Goal: Task Accomplishment & Management: Manage account settings

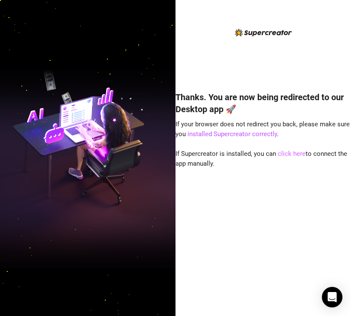
click at [288, 153] on link "click here" at bounding box center [292, 154] width 28 height 8
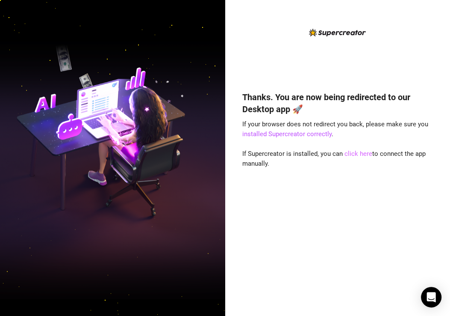
click at [350, 154] on link "click here" at bounding box center [359, 154] width 28 height 8
click at [301, 138] on link "installed Supercreator correctly" at bounding box center [287, 134] width 89 height 8
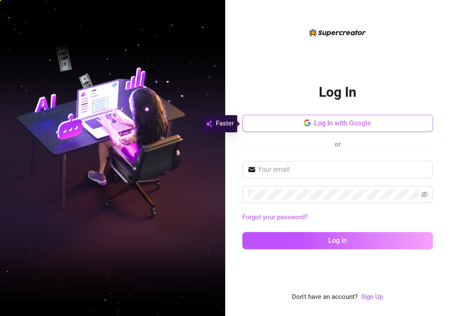
click at [331, 124] on span "Log in with Google" at bounding box center [342, 123] width 57 height 8
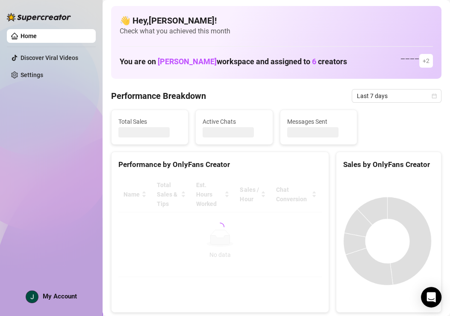
click at [31, 297] on img at bounding box center [32, 296] width 12 height 12
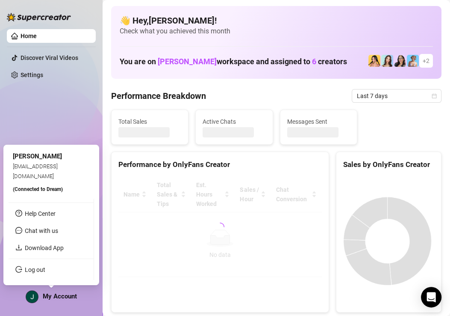
click at [41, 271] on link "Log out" at bounding box center [35, 269] width 21 height 7
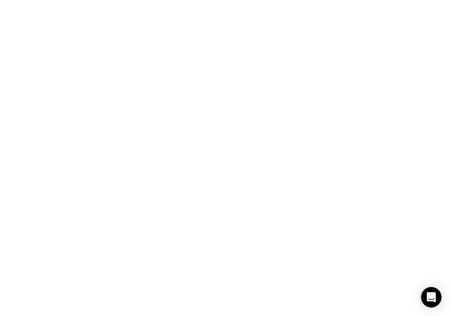
click at [304, 0] on html at bounding box center [225, 0] width 450 height 0
click at [293, 0] on html at bounding box center [225, 0] width 450 height 0
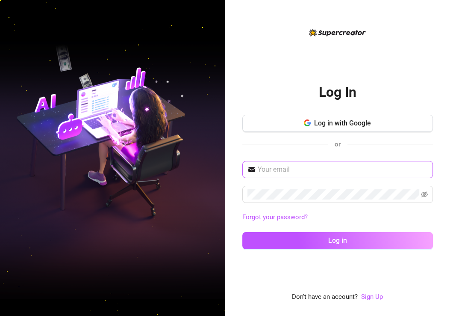
click at [340, 168] on input "text" at bounding box center [343, 169] width 170 height 10
paste input "[EMAIL_ADDRESS][DOMAIN_NAME]"
type input "[EMAIL_ADDRESS][DOMAIN_NAME]"
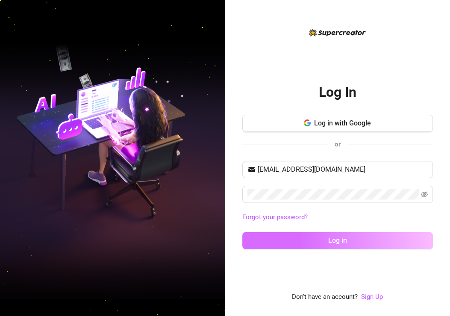
click at [353, 236] on button "Log in" at bounding box center [338, 240] width 191 height 17
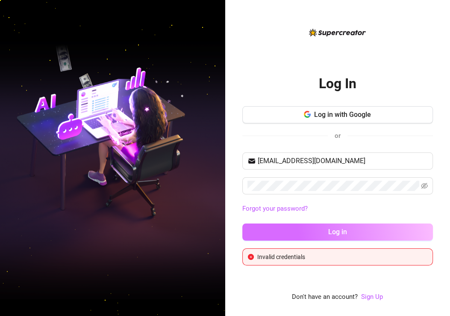
click at [299, 231] on button "Log in" at bounding box center [338, 231] width 191 height 17
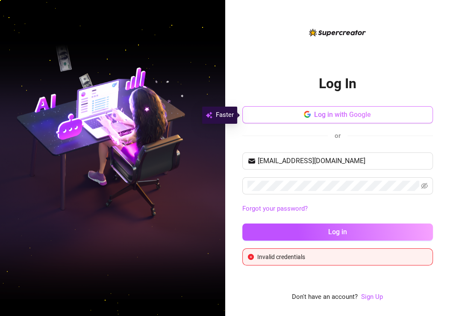
click at [352, 116] on span "Log in with Google" at bounding box center [342, 114] width 57 height 8
